Goal: Task Accomplishment & Management: Manage account settings

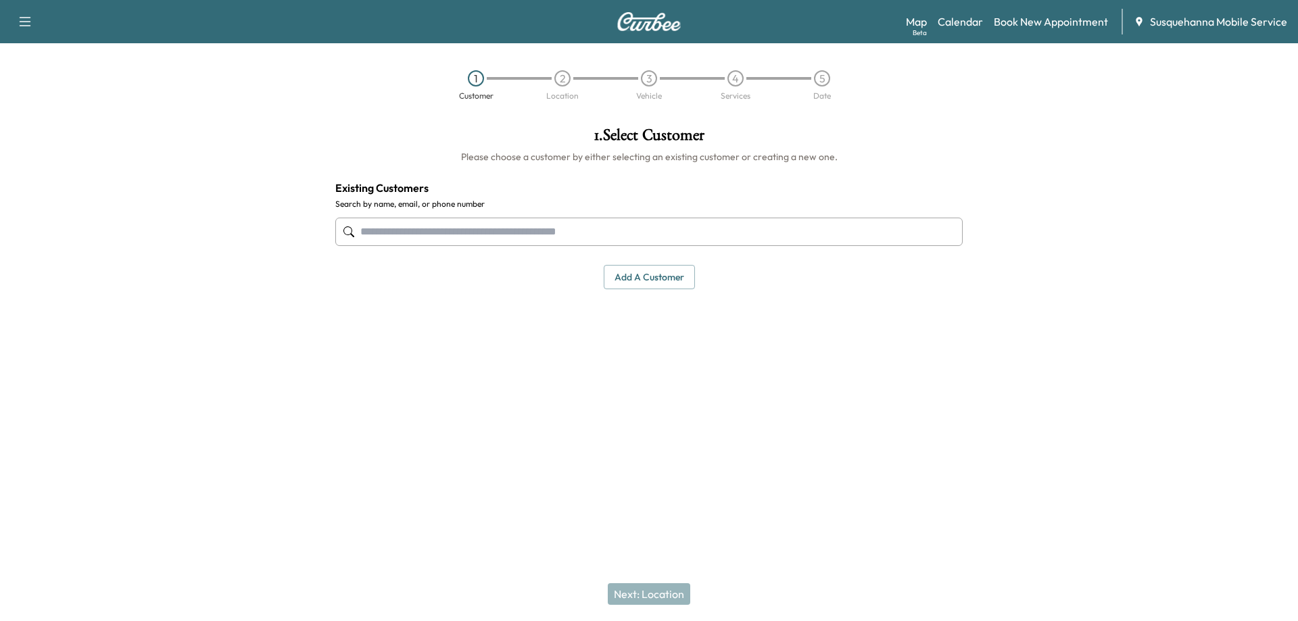
drag, startPoint x: 447, startPoint y: 396, endPoint x: 506, endPoint y: 373, distance: 63.8
click at [451, 394] on div "1 . Select Customer Please choose a customer by either selecting an existing cu…" at bounding box center [649, 271] width 649 height 311
click at [974, 28] on link "Calendar" at bounding box center [960, 22] width 45 height 16
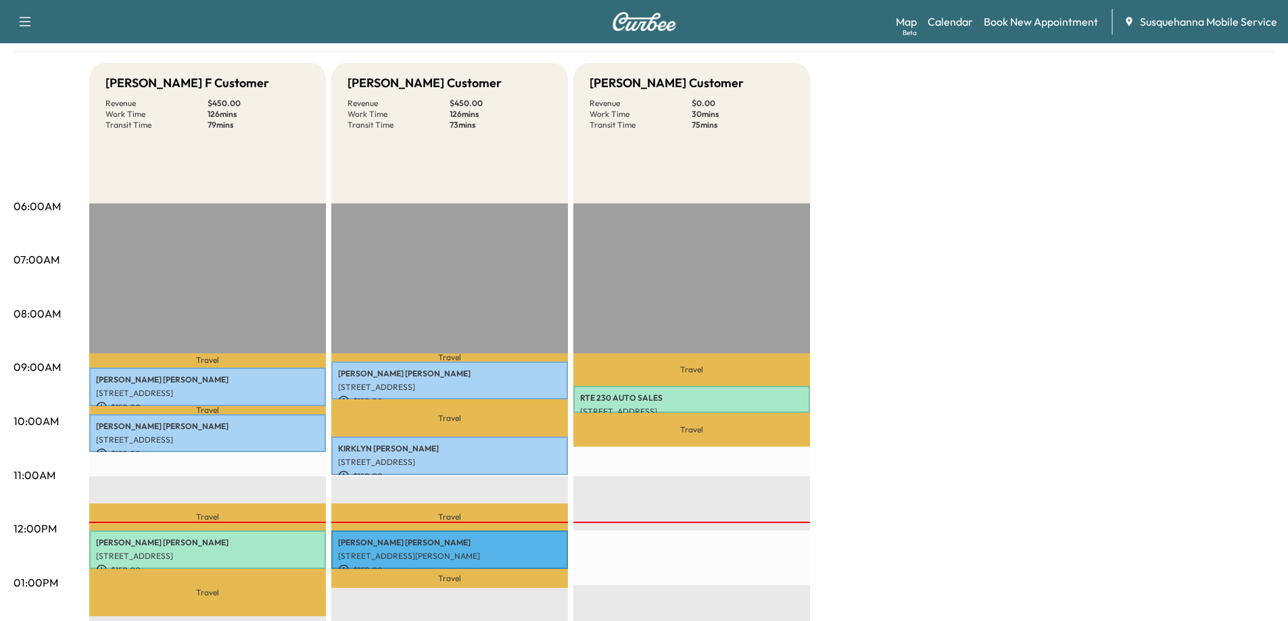
scroll to position [68, 0]
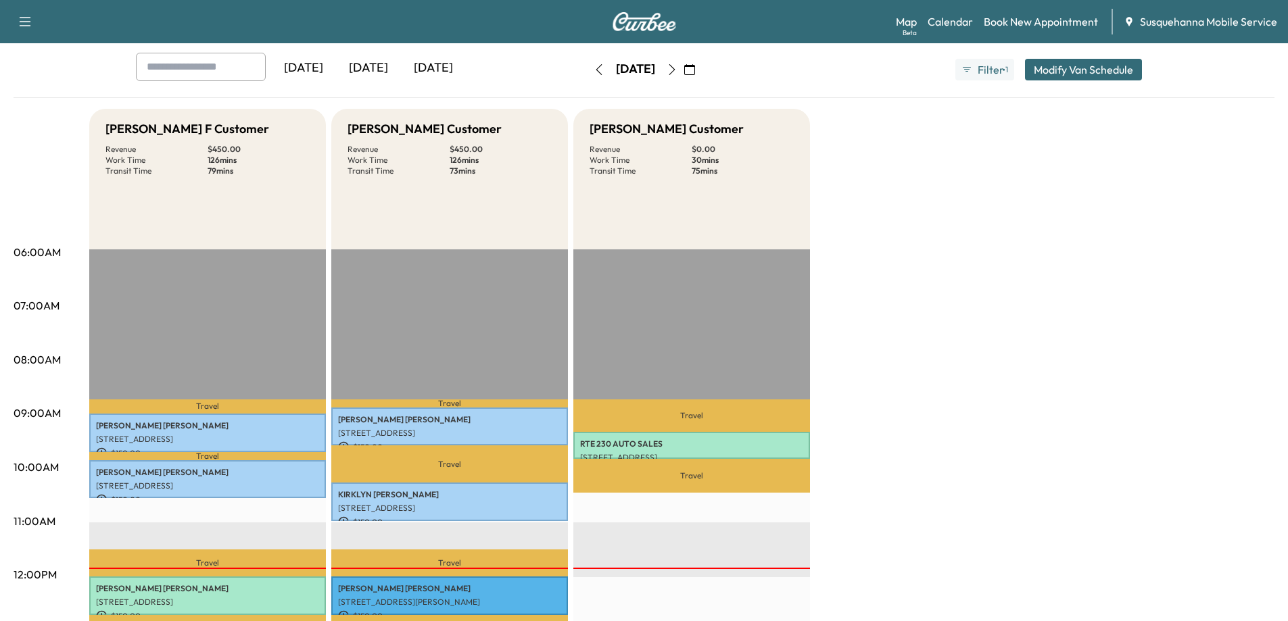
click at [678, 70] on icon "button" at bounding box center [672, 69] width 11 height 11
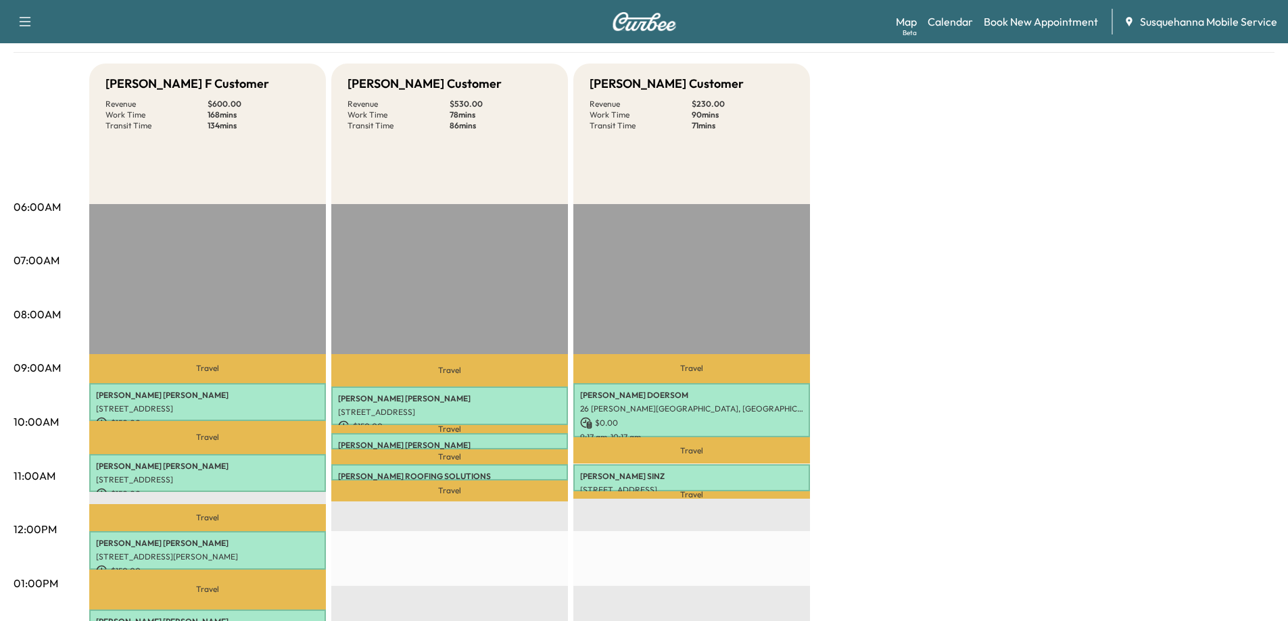
scroll to position [135, 0]
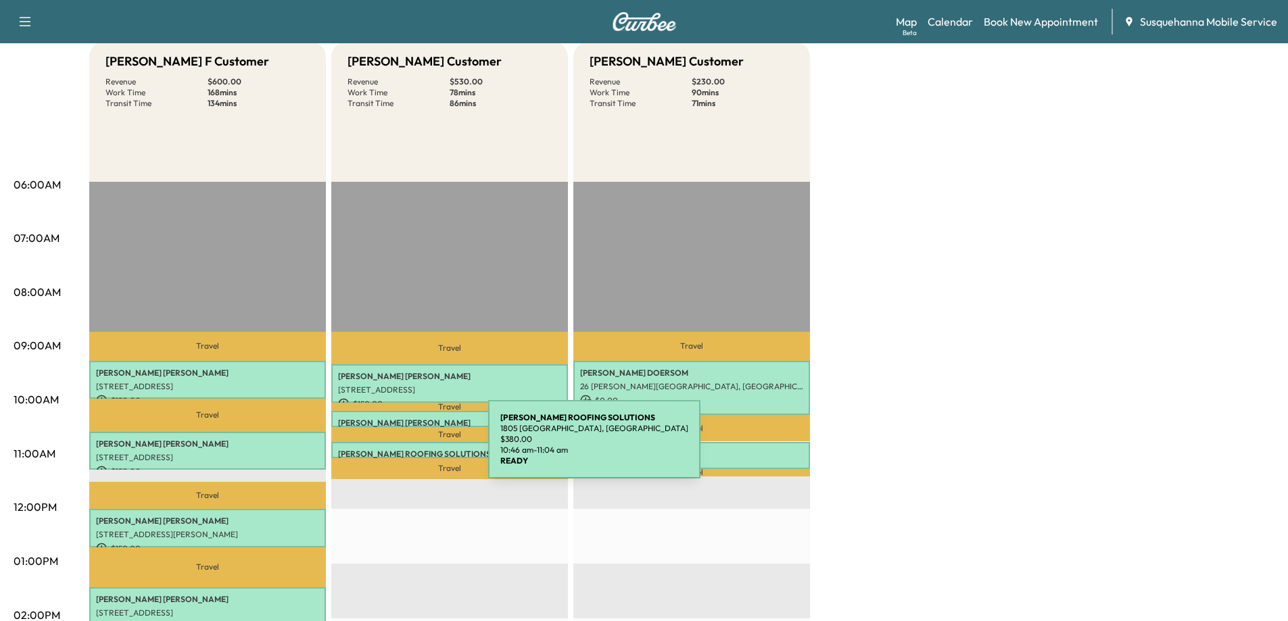
click at [387, 449] on p "[PERSON_NAME] ROOFING SOLUTIONS" at bounding box center [449, 454] width 223 height 11
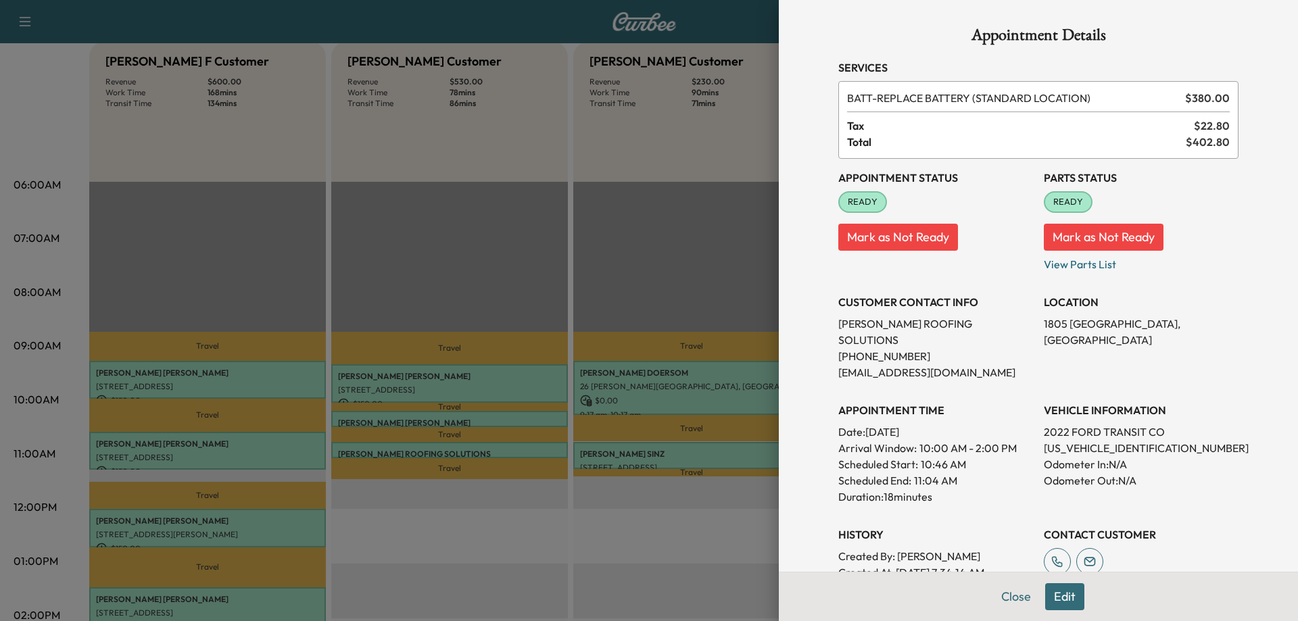
click at [400, 410] on div at bounding box center [649, 310] width 1298 height 621
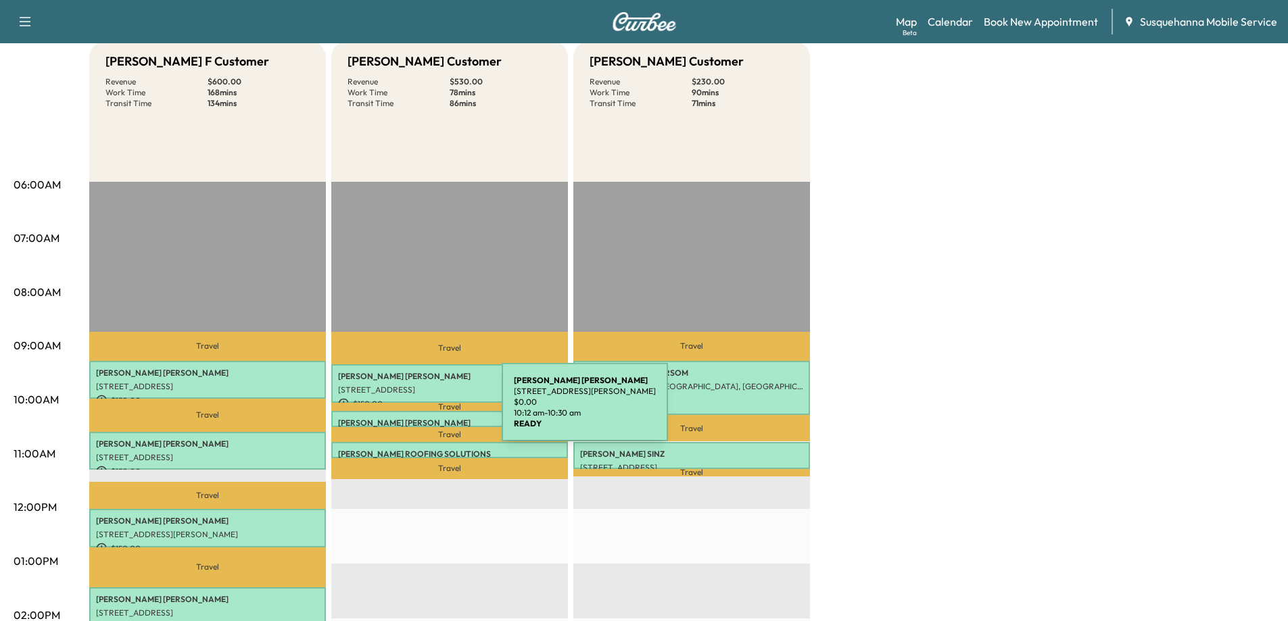
click at [400, 411] on div "[PERSON_NAME] [STREET_ADDRESS][PERSON_NAME] $ 0.00 10:12 am - 10:30 am" at bounding box center [449, 419] width 237 height 16
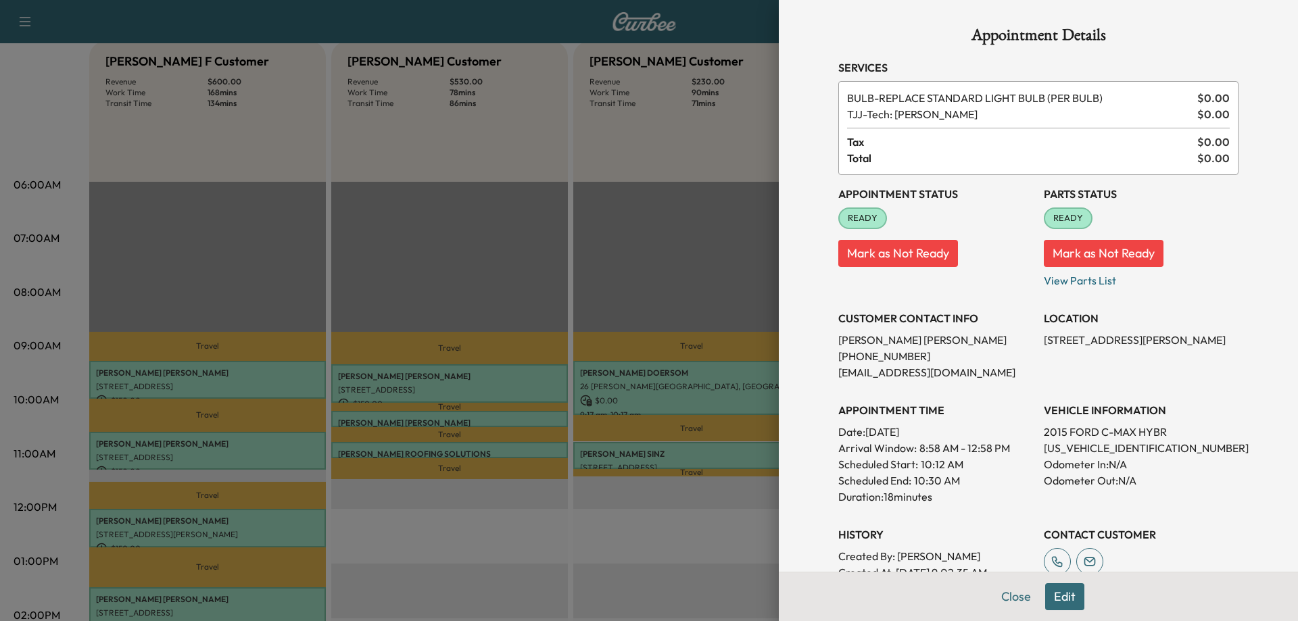
click at [408, 390] on div at bounding box center [649, 310] width 1298 height 621
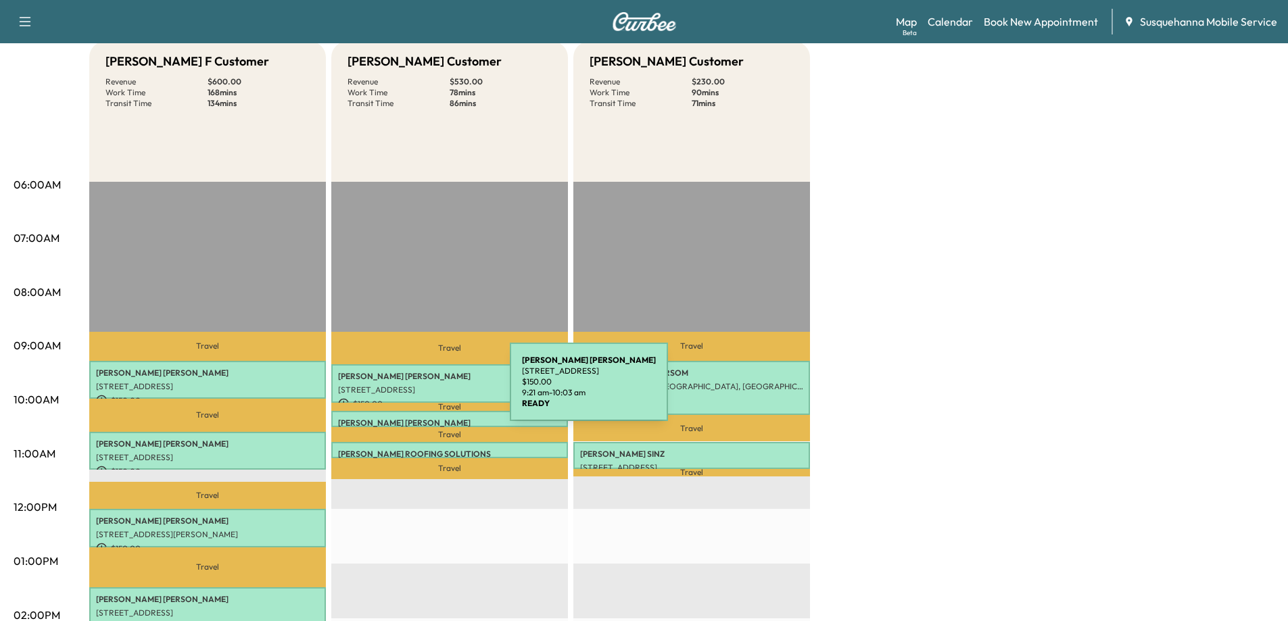
click at [408, 390] on p "[STREET_ADDRESS]" at bounding box center [449, 390] width 223 height 11
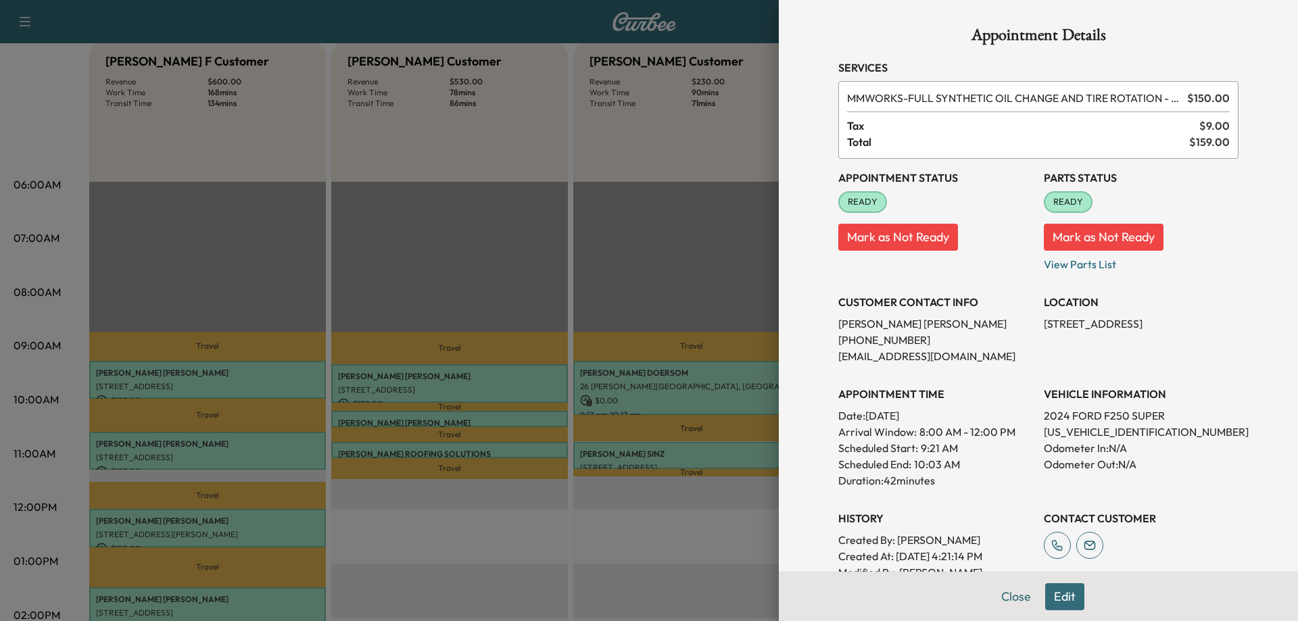
click at [55, 312] on div at bounding box center [649, 310] width 1298 height 621
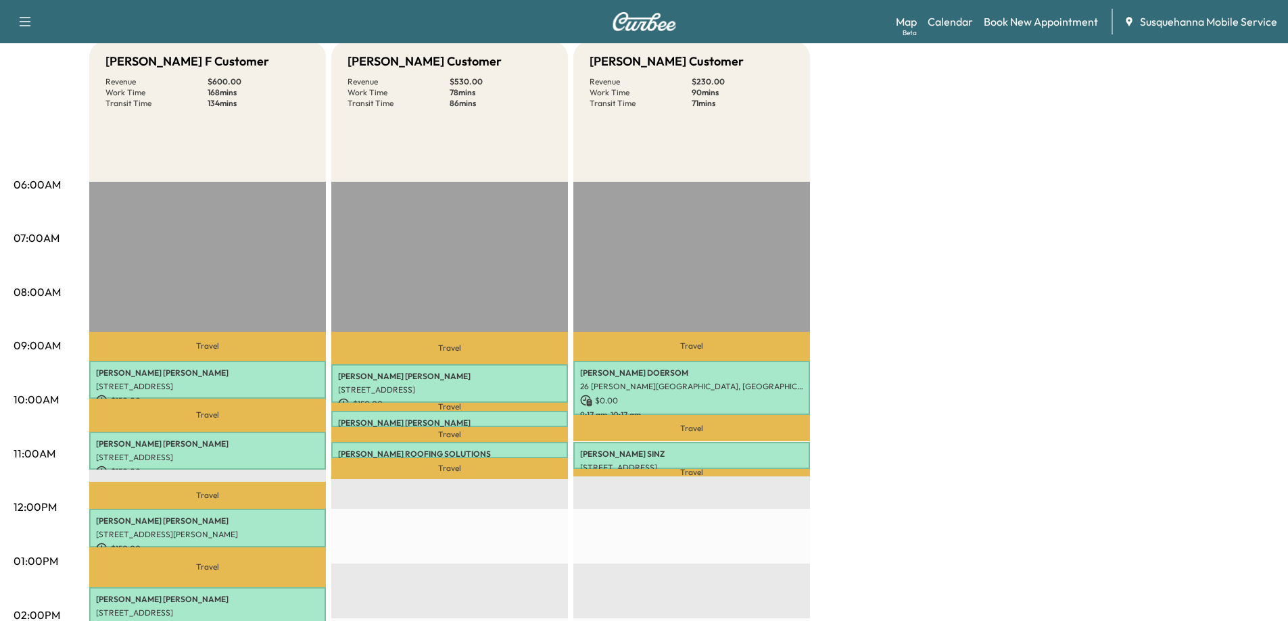
drag, startPoint x: 1011, startPoint y: 283, endPoint x: 1003, endPoint y: 297, distance: 15.4
click at [1010, 284] on div "[PERSON_NAME] F Customer Revenue $ 600.00 Work Time 168 mins Transit Time 134 m…" at bounding box center [681, 548] width 1185 height 1014
drag, startPoint x: 965, startPoint y: 382, endPoint x: 968, endPoint y: 363, distance: 19.1
click at [965, 382] on div "[PERSON_NAME] F Customer Revenue $ 600.00 Work Time 168 mins Transit Time 134 m…" at bounding box center [681, 548] width 1185 height 1014
click at [968, 363] on div "[PERSON_NAME] F Customer Revenue $ 600.00 Work Time 168 mins Transit Time 134 m…" at bounding box center [681, 548] width 1185 height 1014
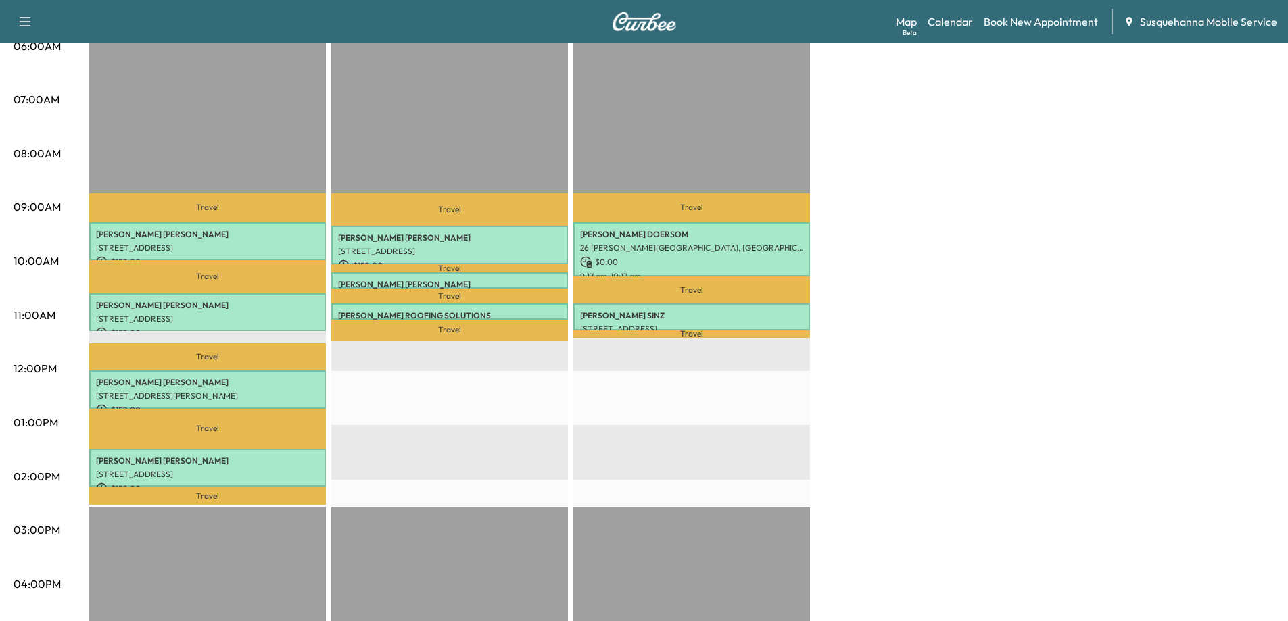
scroll to position [270, 0]
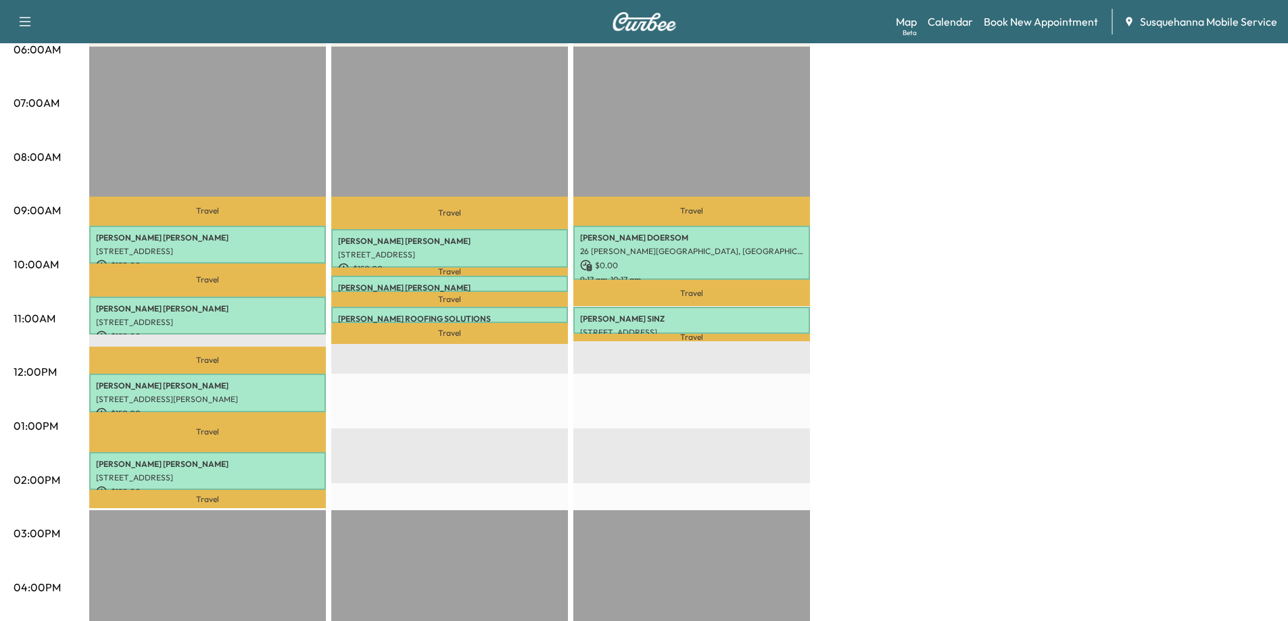
click at [986, 331] on div "[PERSON_NAME] F Customer Revenue $ 600.00 Work Time 168 mins Transit Time 134 m…" at bounding box center [681, 413] width 1185 height 1014
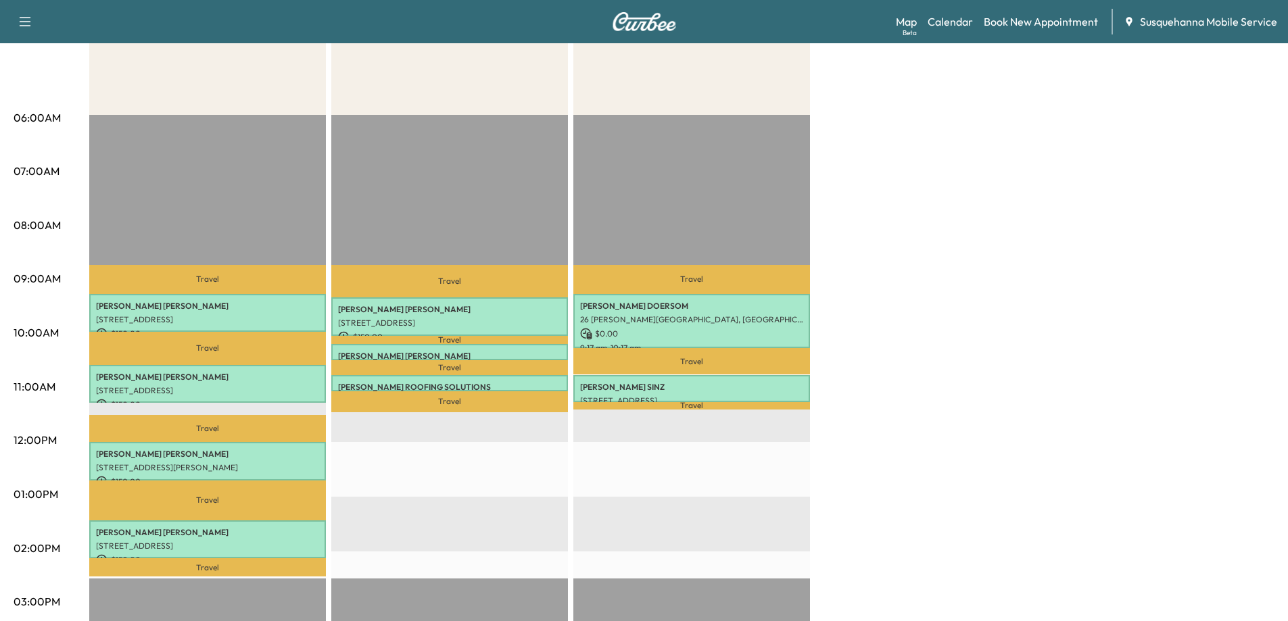
scroll to position [68, 0]
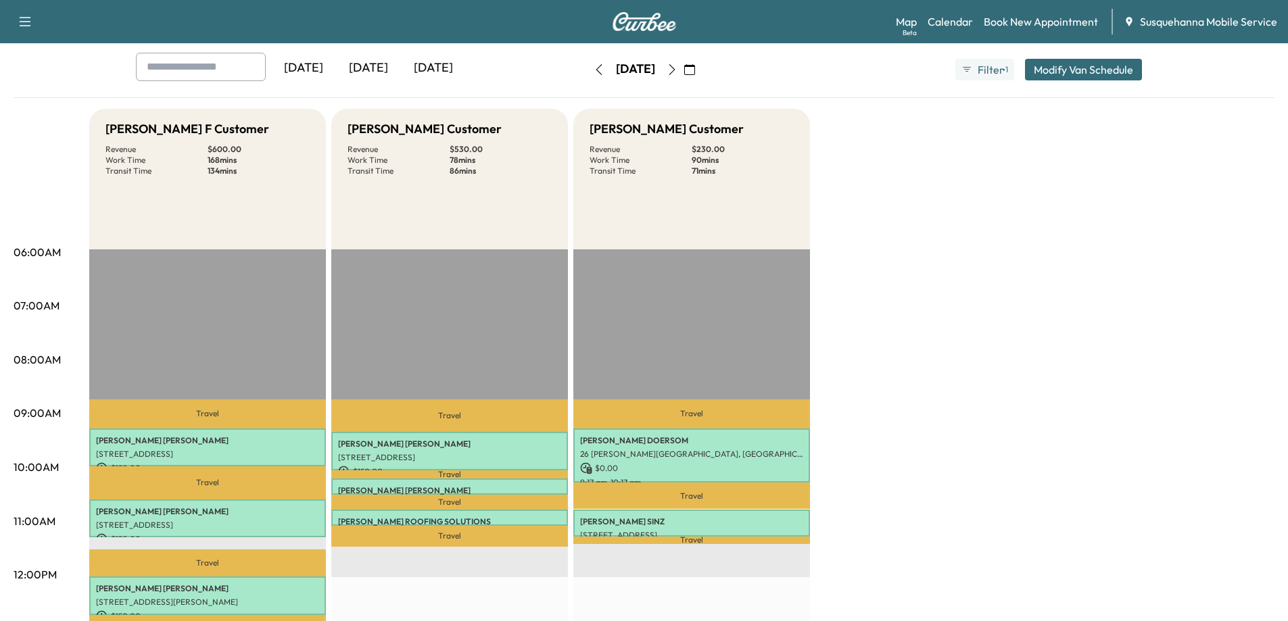
click at [985, 331] on div "[PERSON_NAME] F Customer Revenue $ 600.00 Work Time 168 mins Transit Time 134 m…" at bounding box center [681, 616] width 1185 height 1014
